Goal: Entertainment & Leisure: Consume media (video, audio)

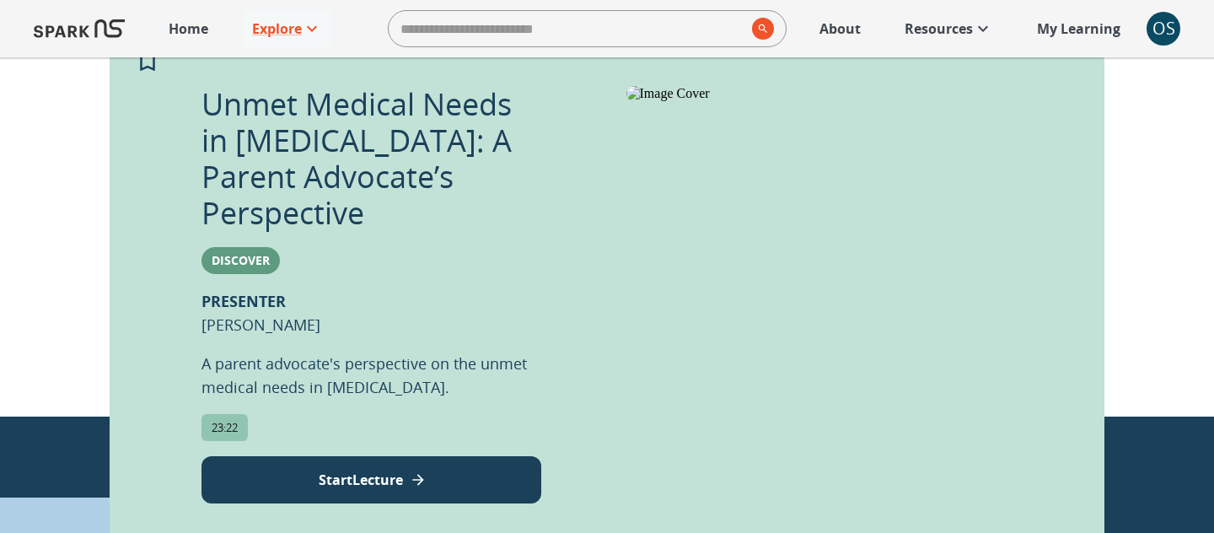
scroll to position [380, 0]
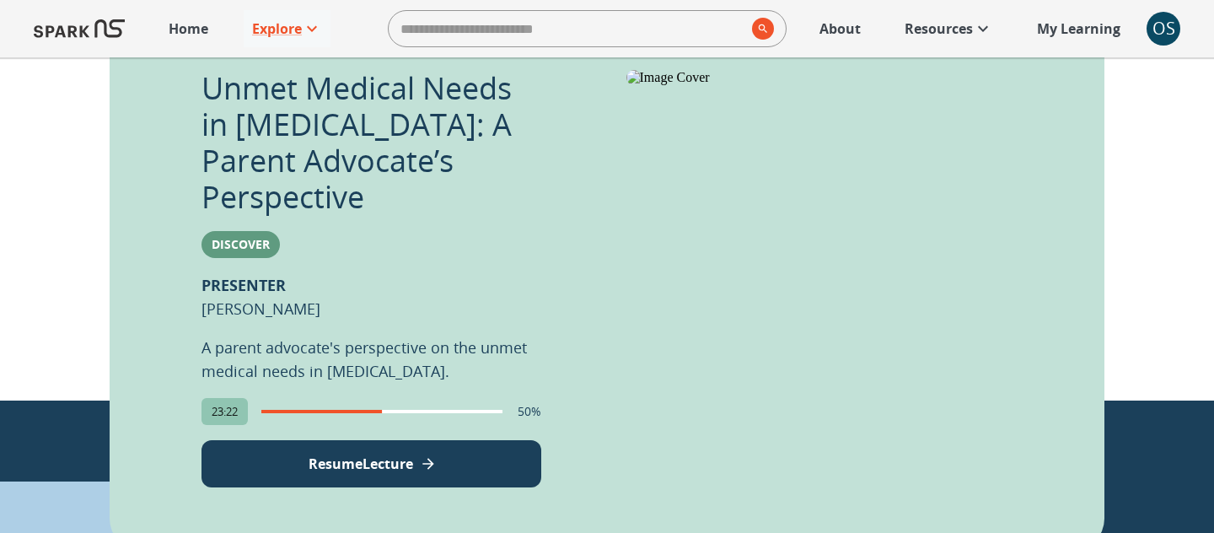
scroll to position [403, 0]
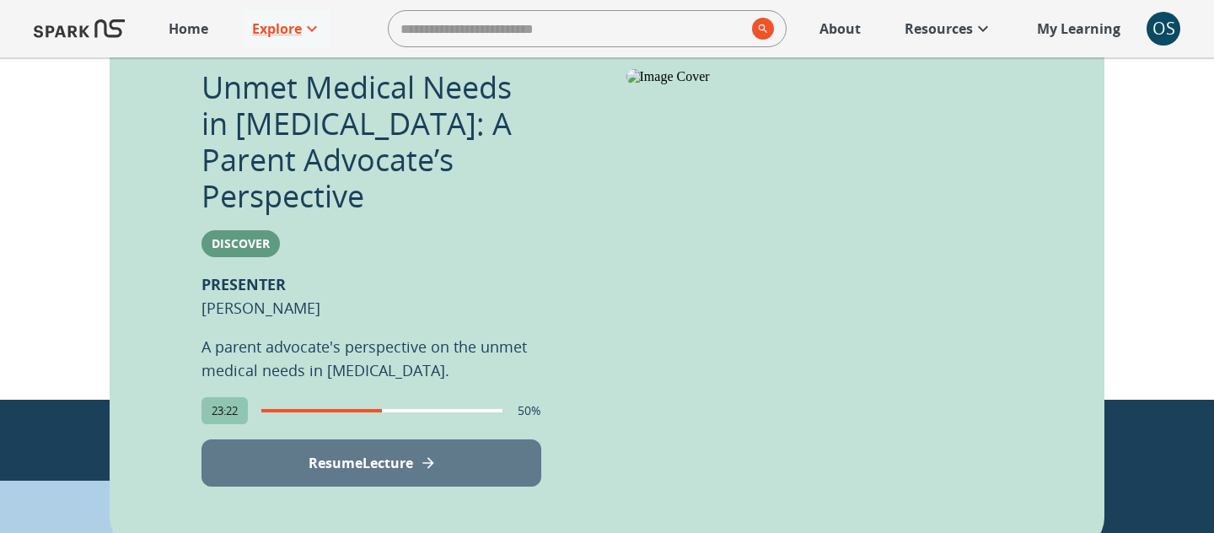
click at [326, 453] on p "Resume Lecture" at bounding box center [361, 463] width 105 height 20
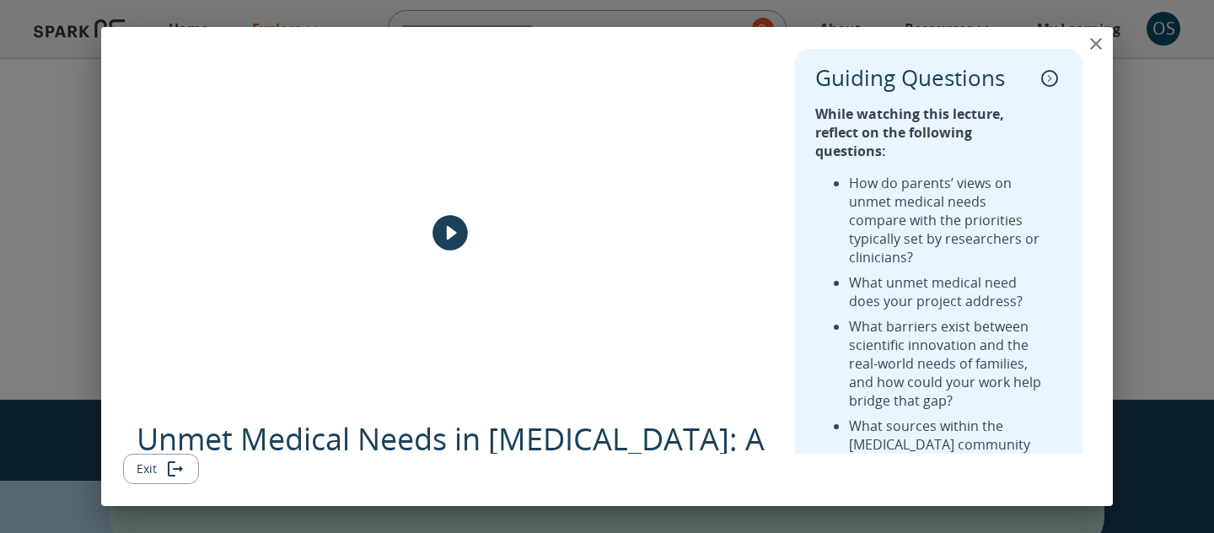
click at [443, 236] on icon "play" at bounding box center [450, 233] width 35 height 35
click at [168, 470] on icon "Exit" at bounding box center [172, 468] width 8 height 15
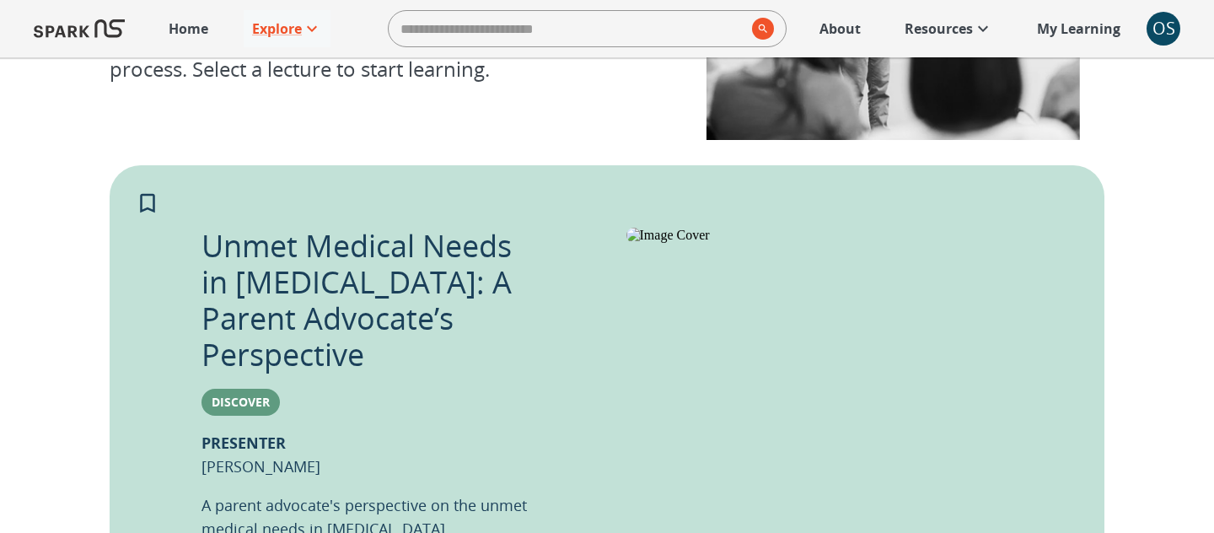
scroll to position [326, 0]
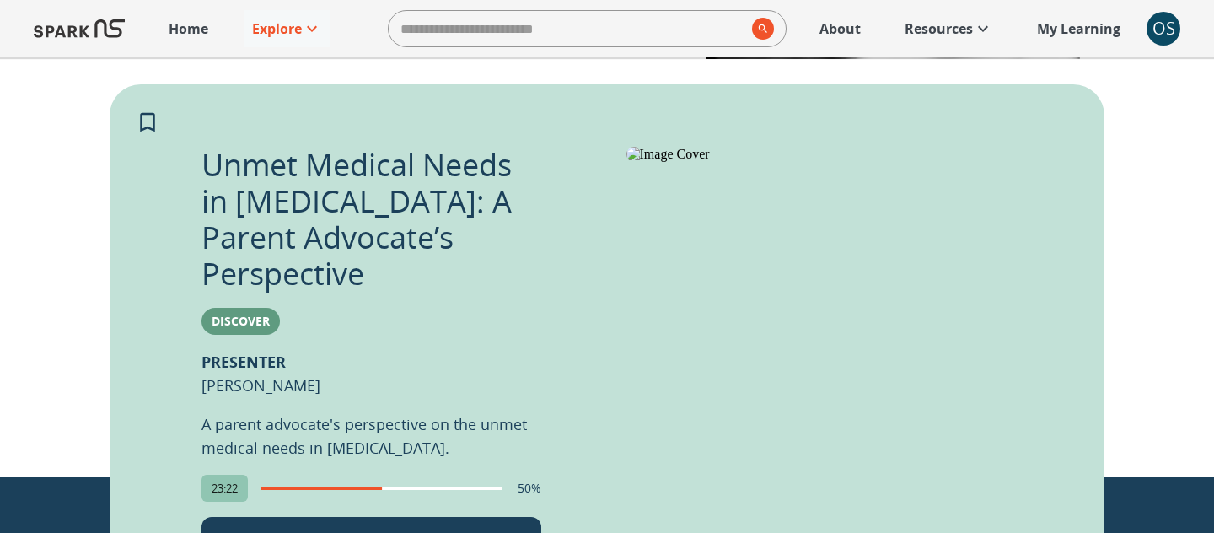
click at [428, 520] on button "Resume Lecture" at bounding box center [372, 540] width 340 height 47
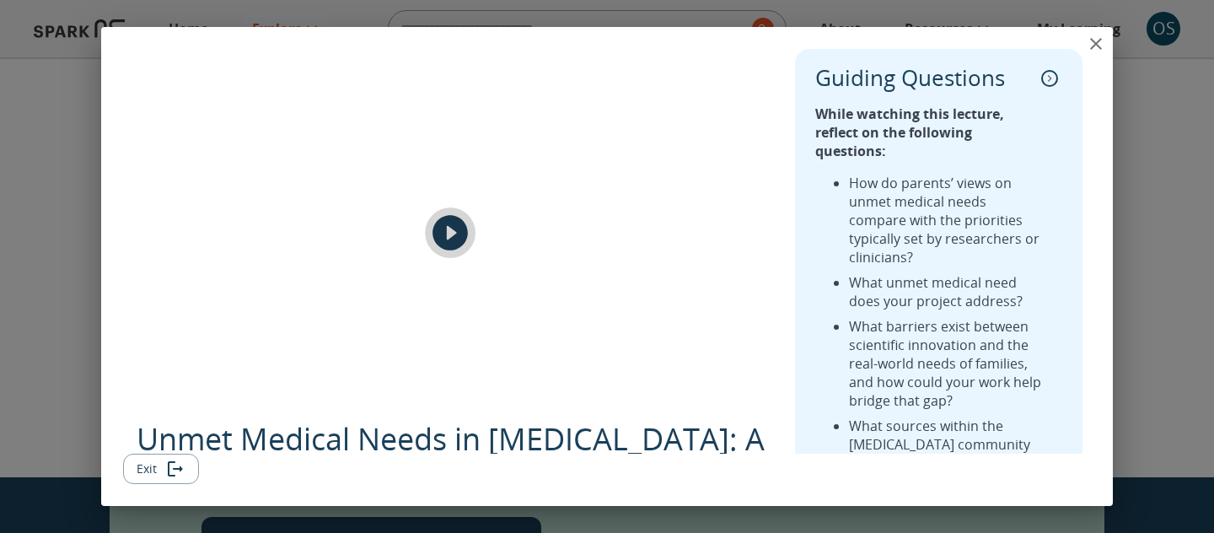
click at [461, 233] on icon "play" at bounding box center [450, 233] width 35 height 35
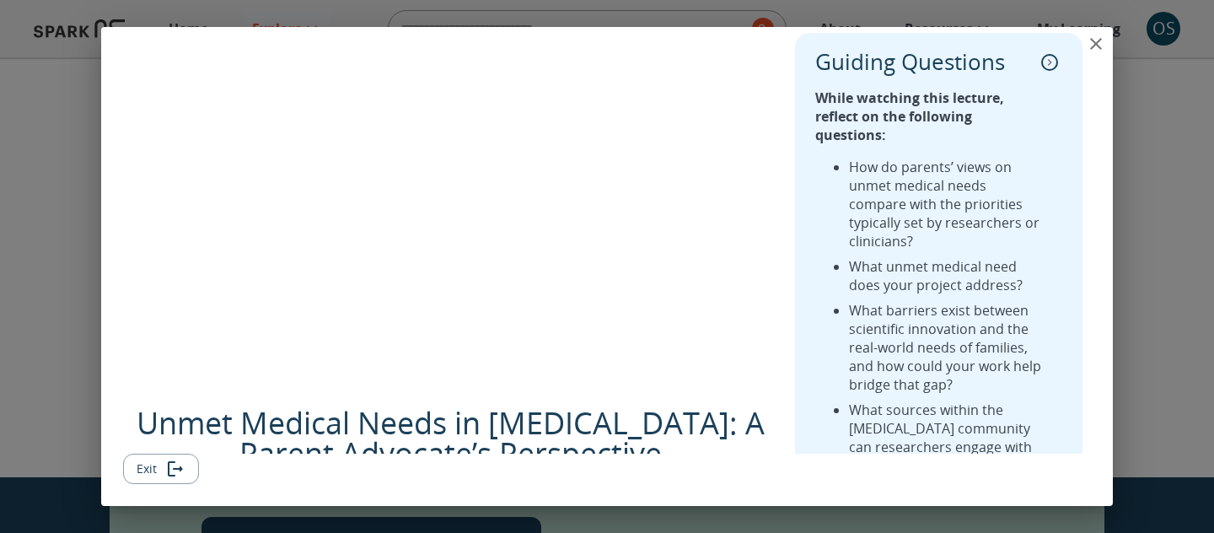
scroll to position [0, 0]
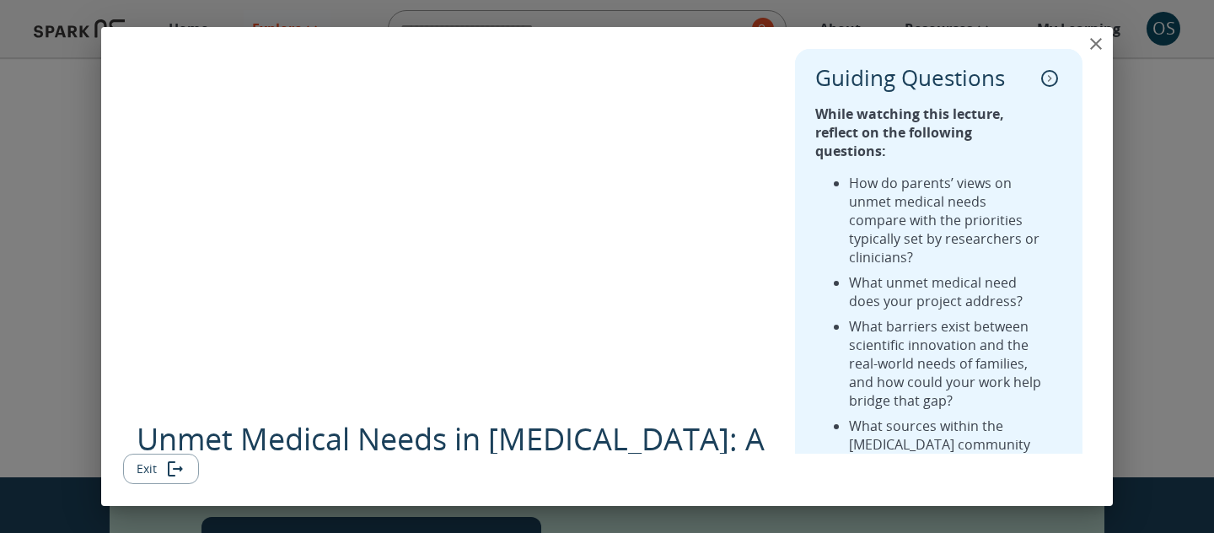
click at [171, 474] on icon "Exit" at bounding box center [175, 469] width 20 height 20
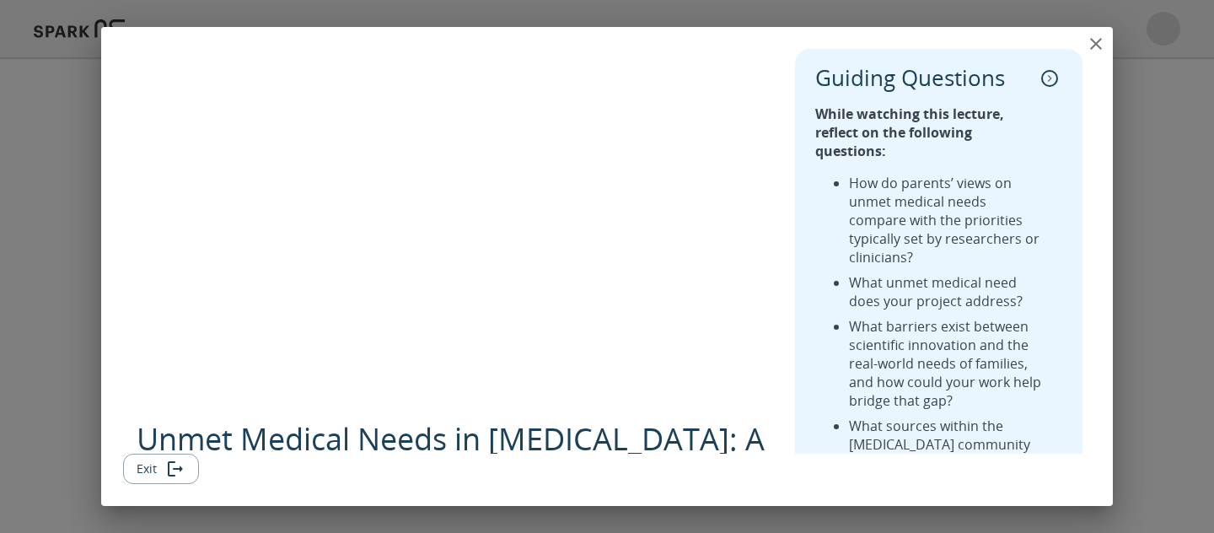
scroll to position [563, 0]
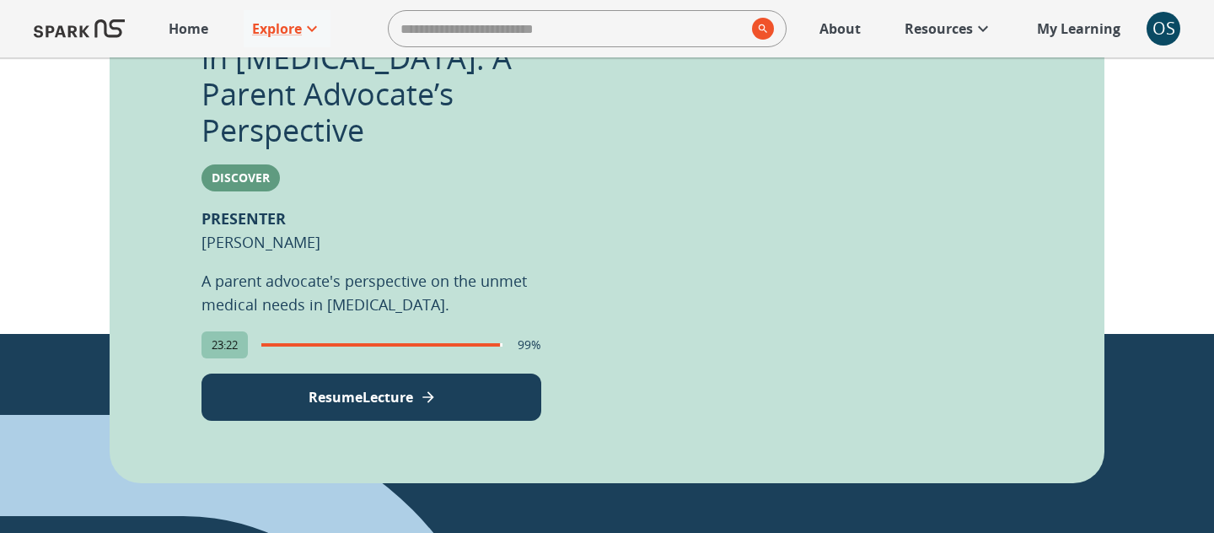
scroll to position [471, 0]
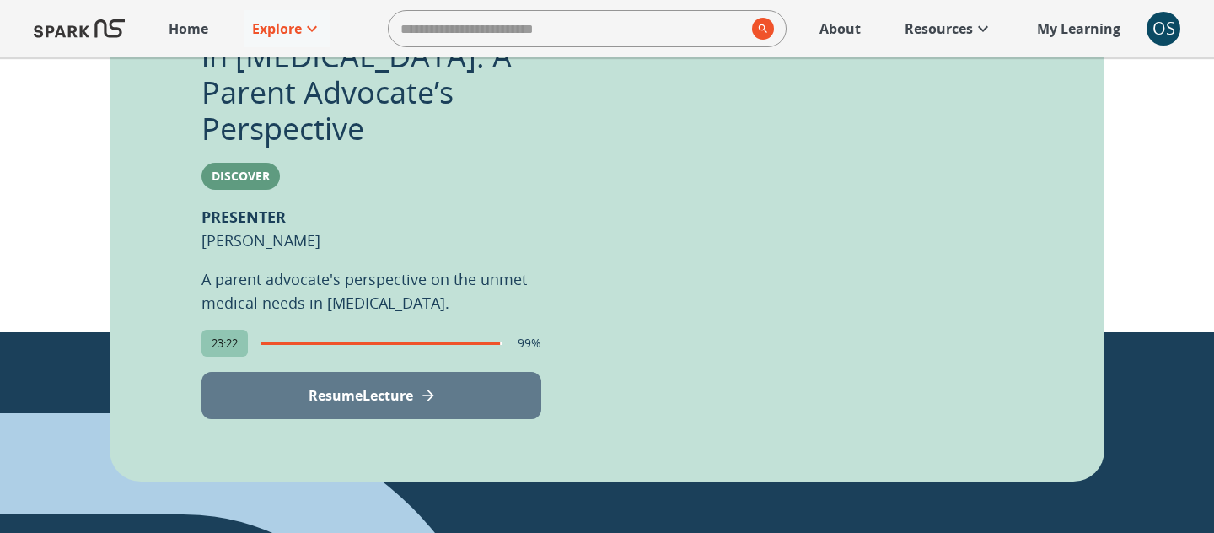
click at [367, 385] on p "Resume Lecture" at bounding box center [361, 395] width 105 height 20
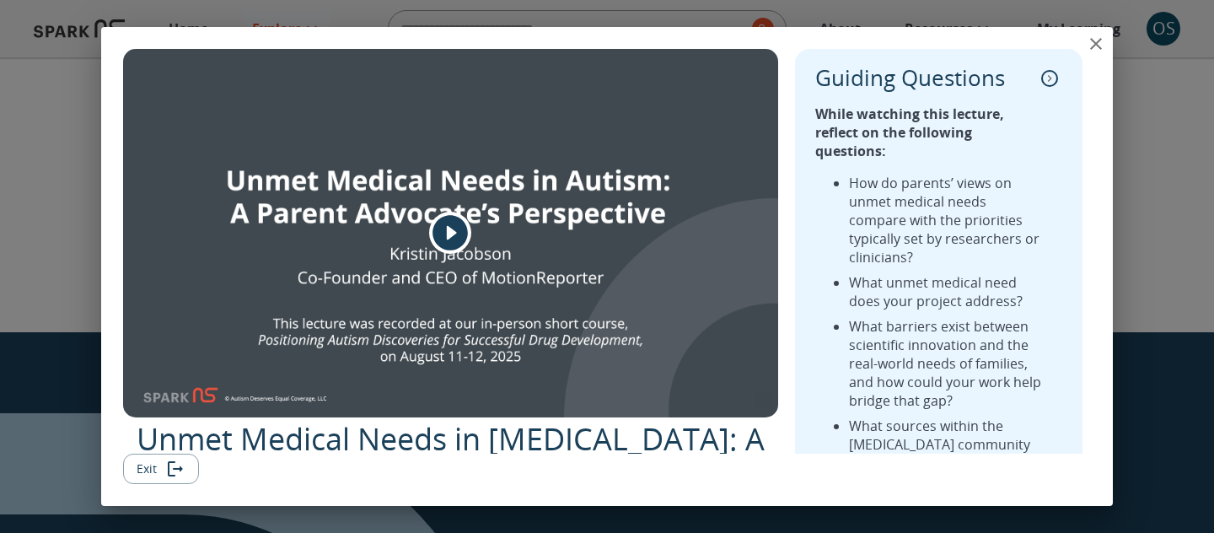
click at [453, 239] on icon "play" at bounding box center [450, 233] width 35 height 35
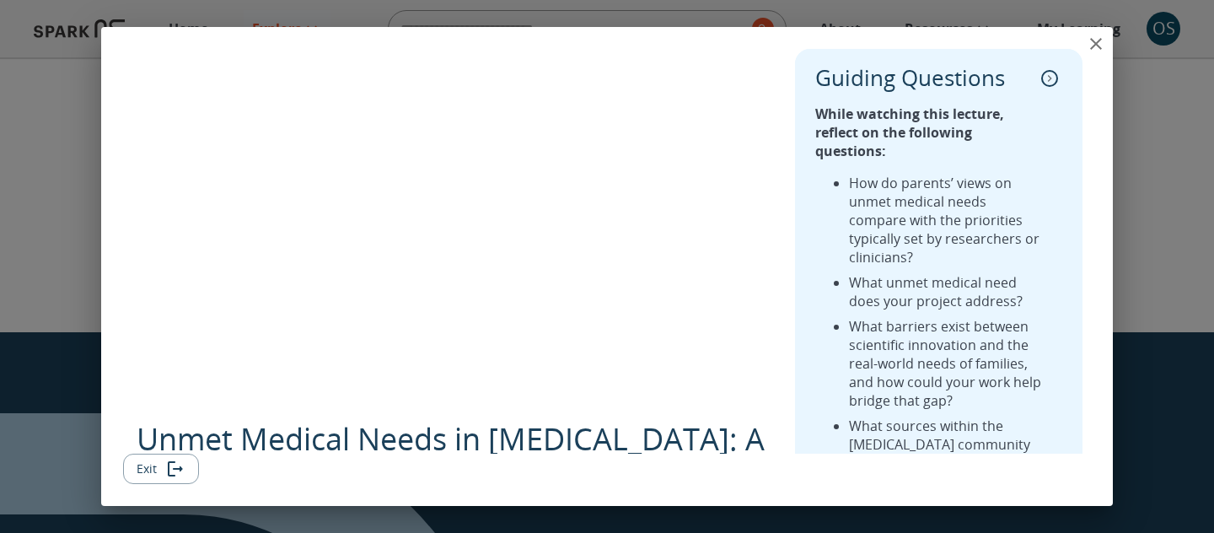
click at [175, 475] on icon "Exit" at bounding box center [175, 469] width 20 height 20
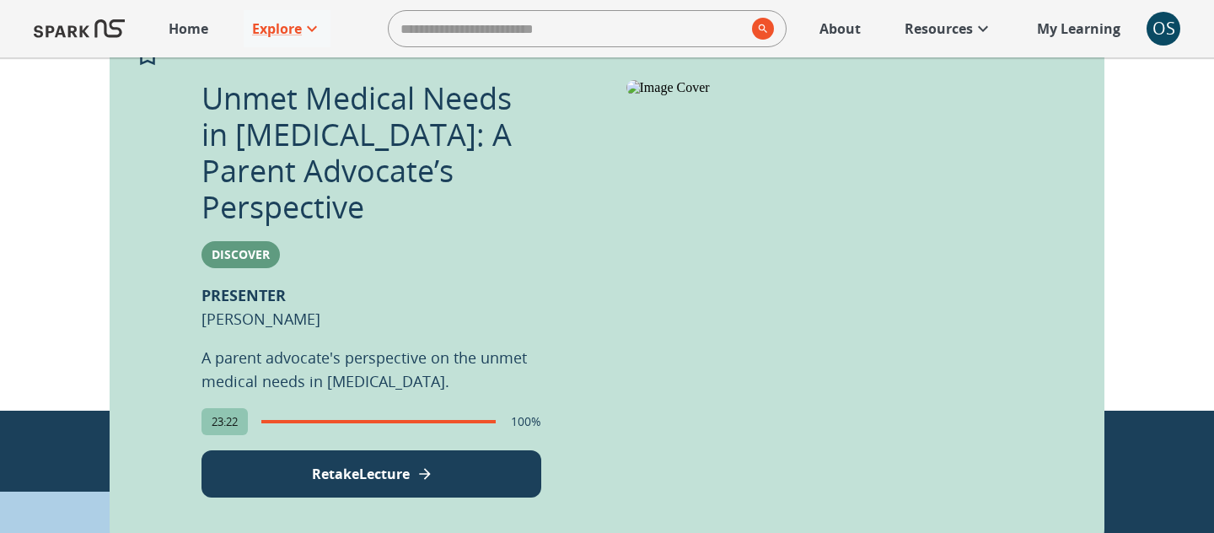
scroll to position [382, 0]
